Goal: Find specific page/section: Find specific page/section

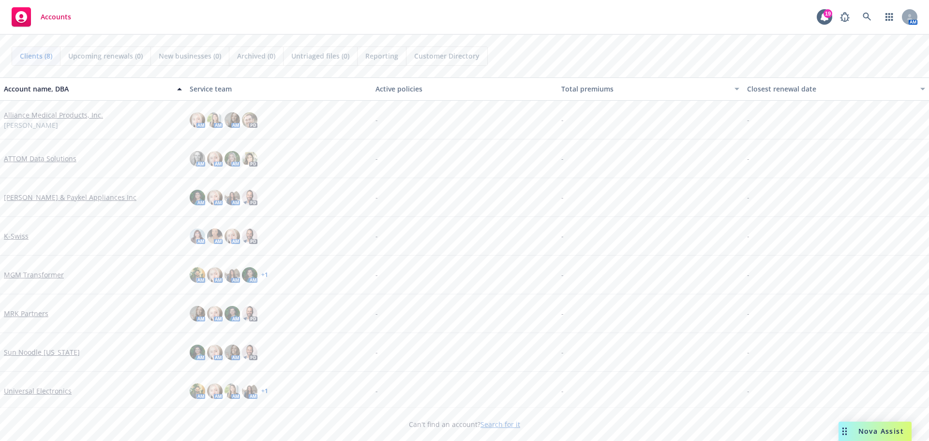
click at [41, 390] on link "Universal Electronics" at bounding box center [38, 391] width 68 height 10
